Goal: Task Accomplishment & Management: Manage account settings

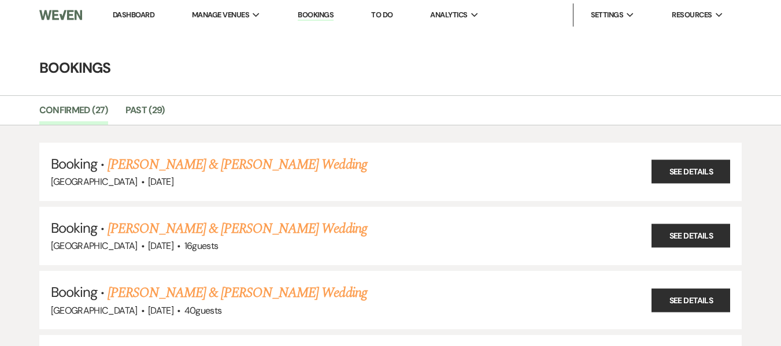
scroll to position [1329, 0]
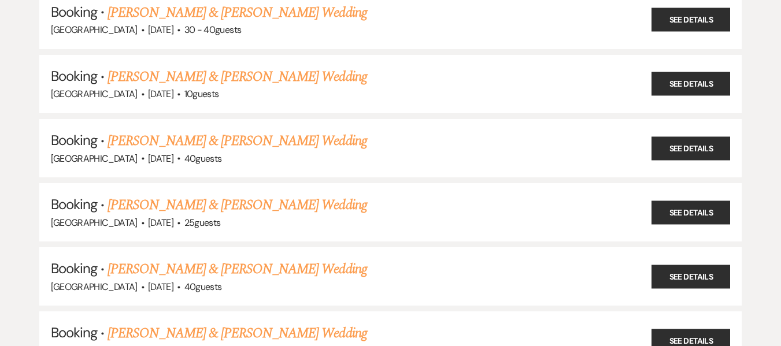
scroll to position [1445, 0]
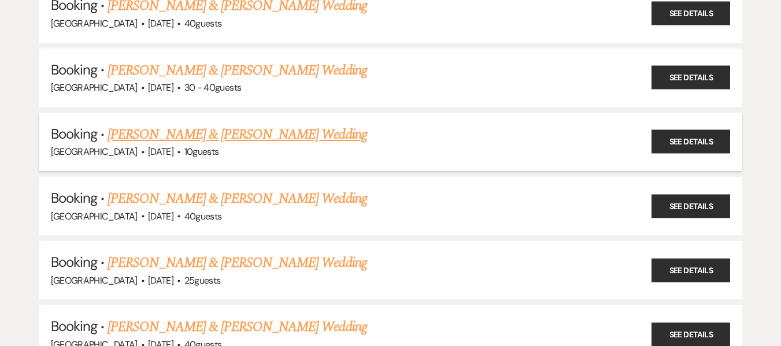
click at [278, 142] on link "[PERSON_NAME] & [PERSON_NAME] Wedding" at bounding box center [237, 134] width 259 height 21
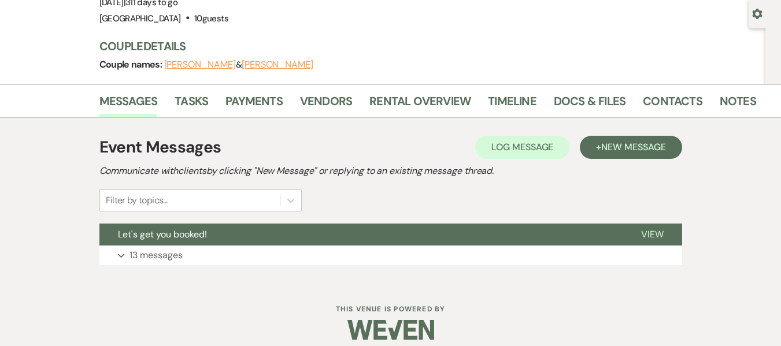
scroll to position [117, 0]
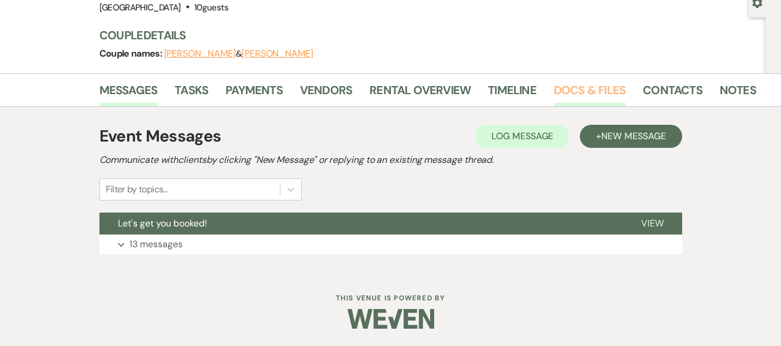
click at [578, 97] on link "Docs & Files" at bounding box center [590, 93] width 72 height 25
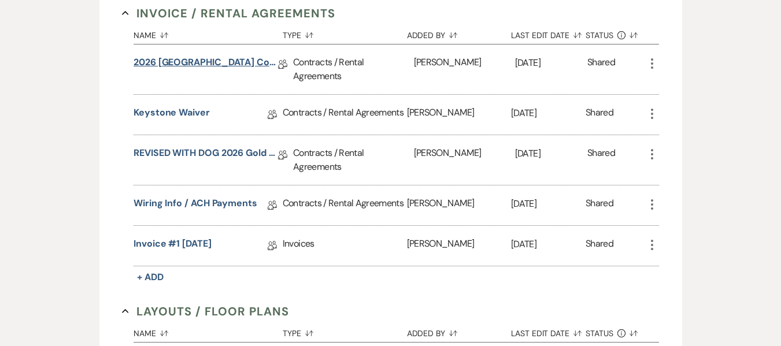
scroll to position [348, 0]
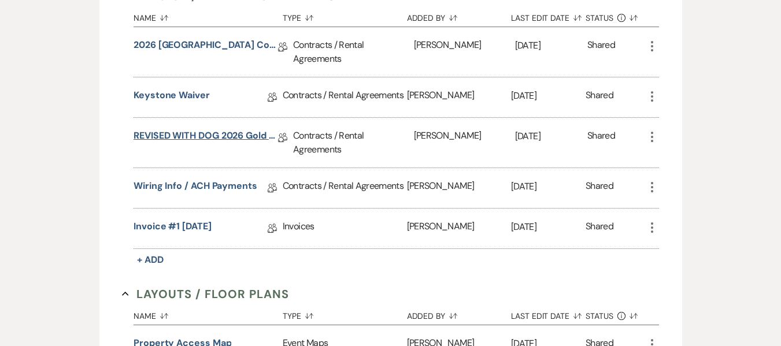
click at [203, 141] on link "REVISED WITH DOG 2026 Gold Mountain Ranch Contract" at bounding box center [206, 138] width 145 height 18
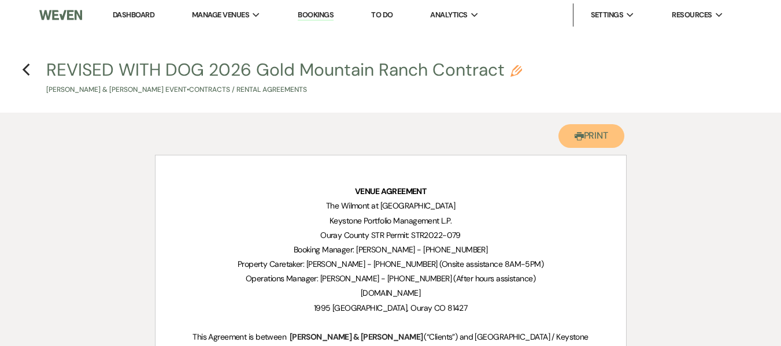
click at [593, 139] on button "Printer Print" at bounding box center [592, 136] width 67 height 24
